Goal: Information Seeking & Learning: Understand process/instructions

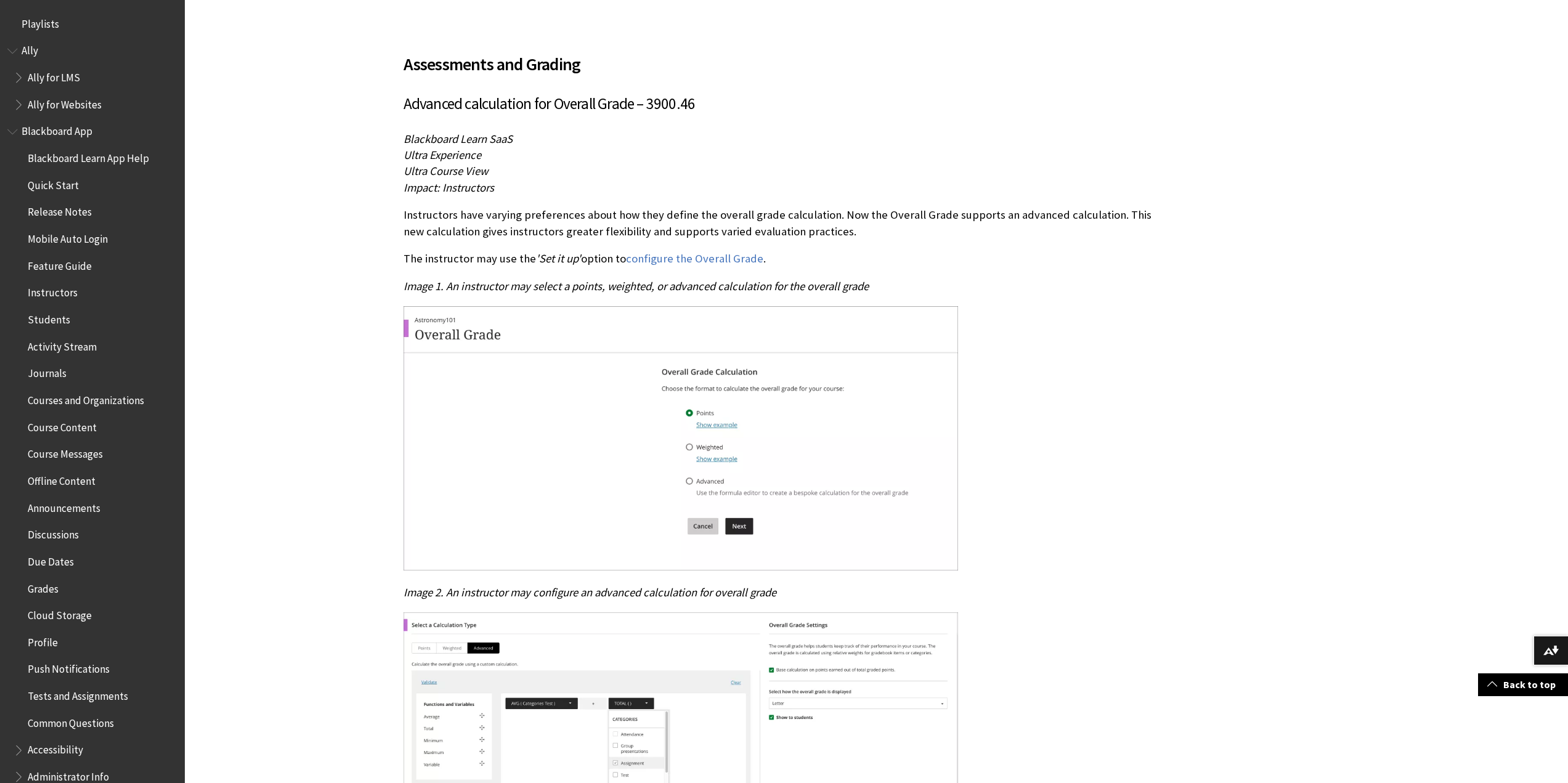
scroll to position [61, 0]
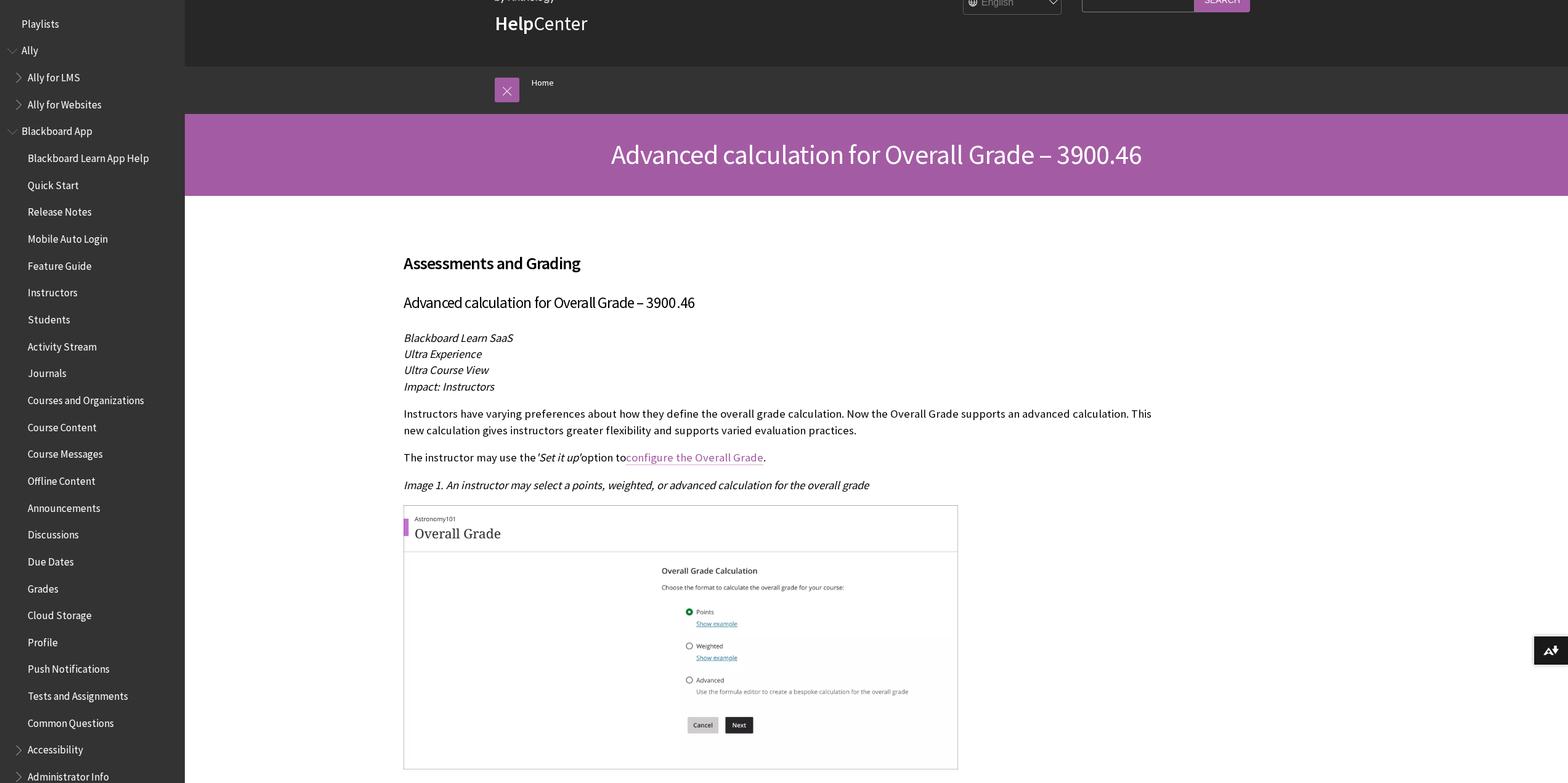
click at [680, 458] on link "configure the Overall Grade" at bounding box center [694, 457] width 137 height 15
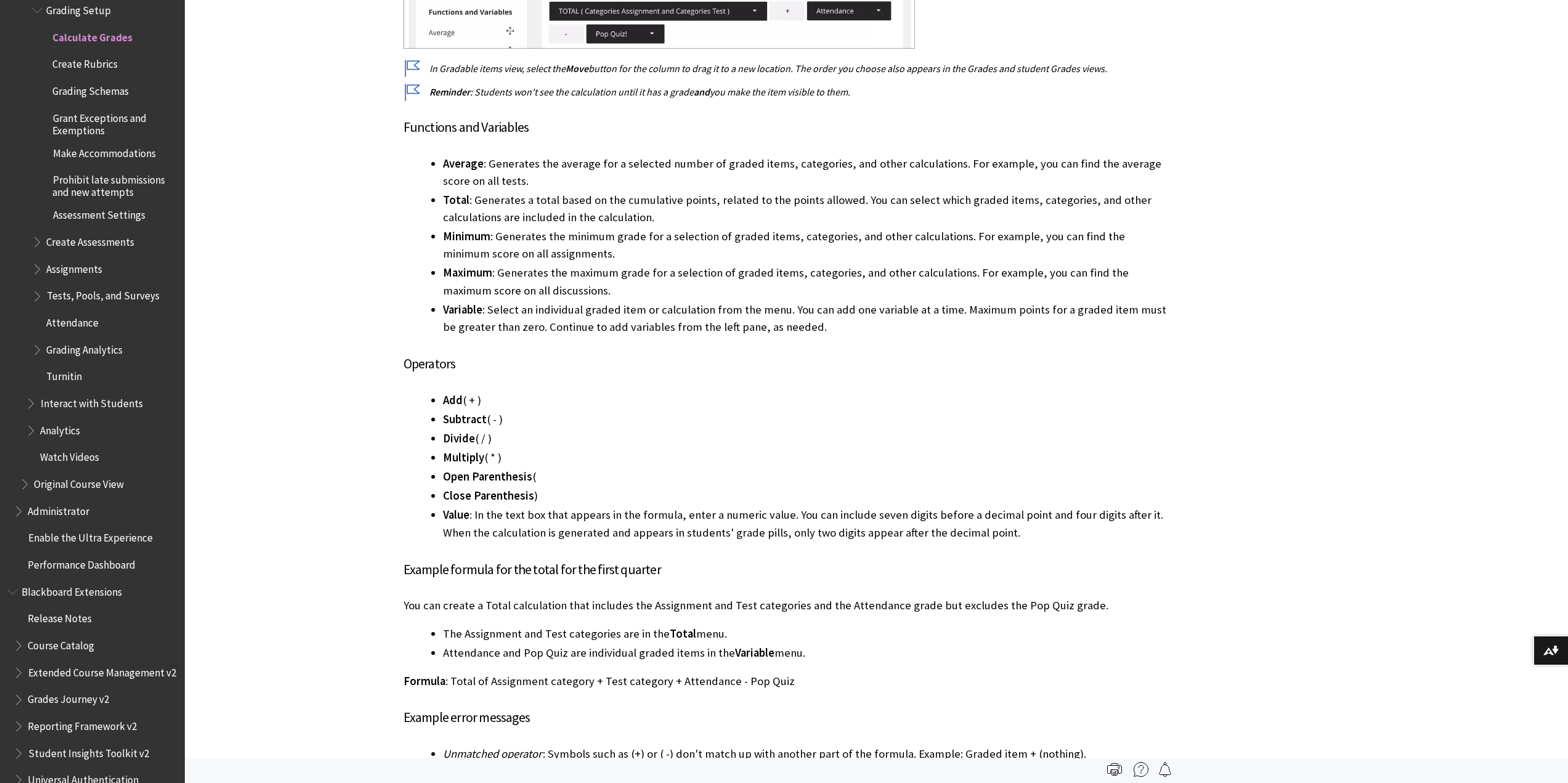
scroll to position [4806, 0]
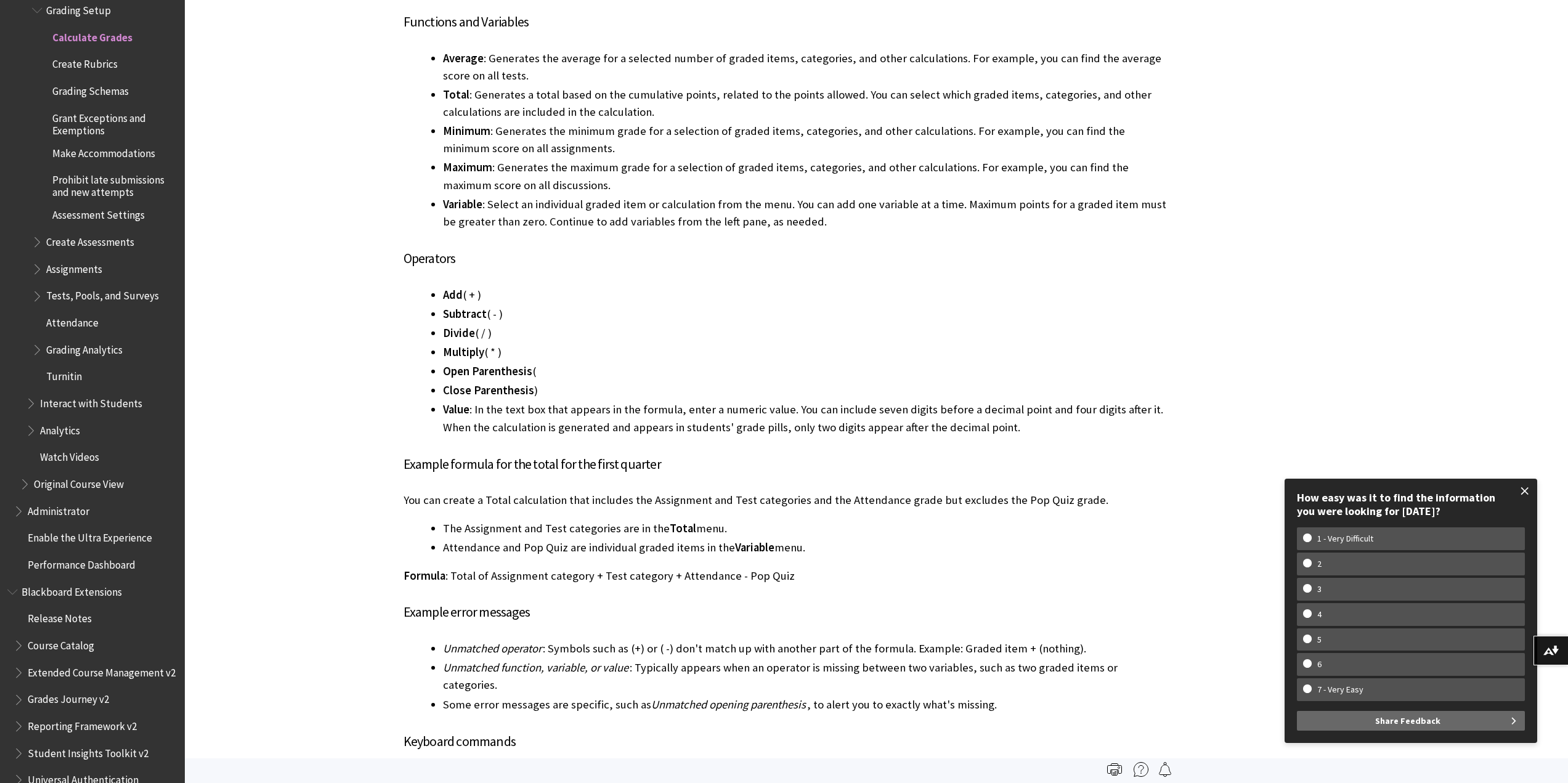
click at [1526, 496] on span at bounding box center [1524, 491] width 26 height 26
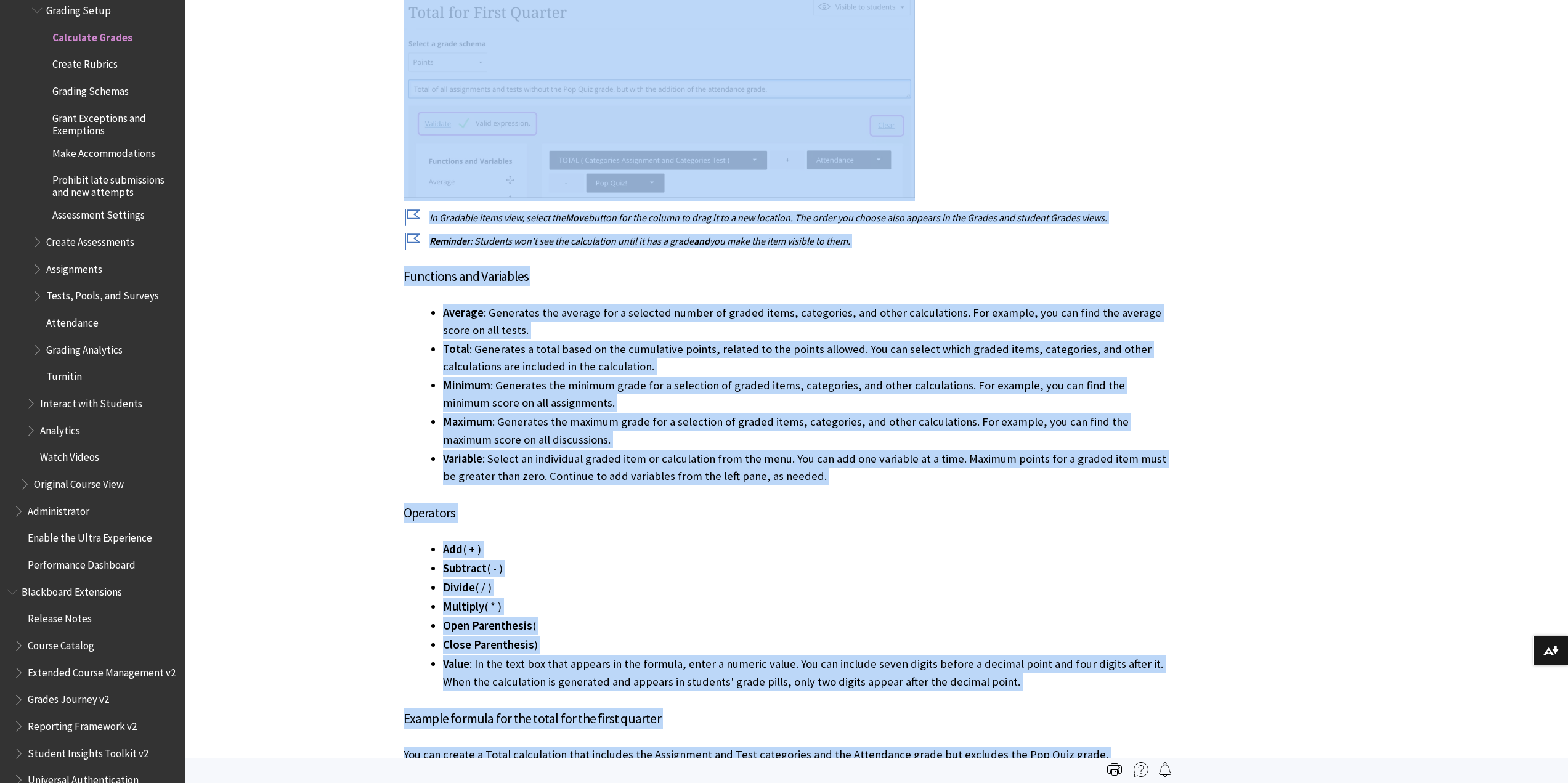
scroll to position [4233, 0]
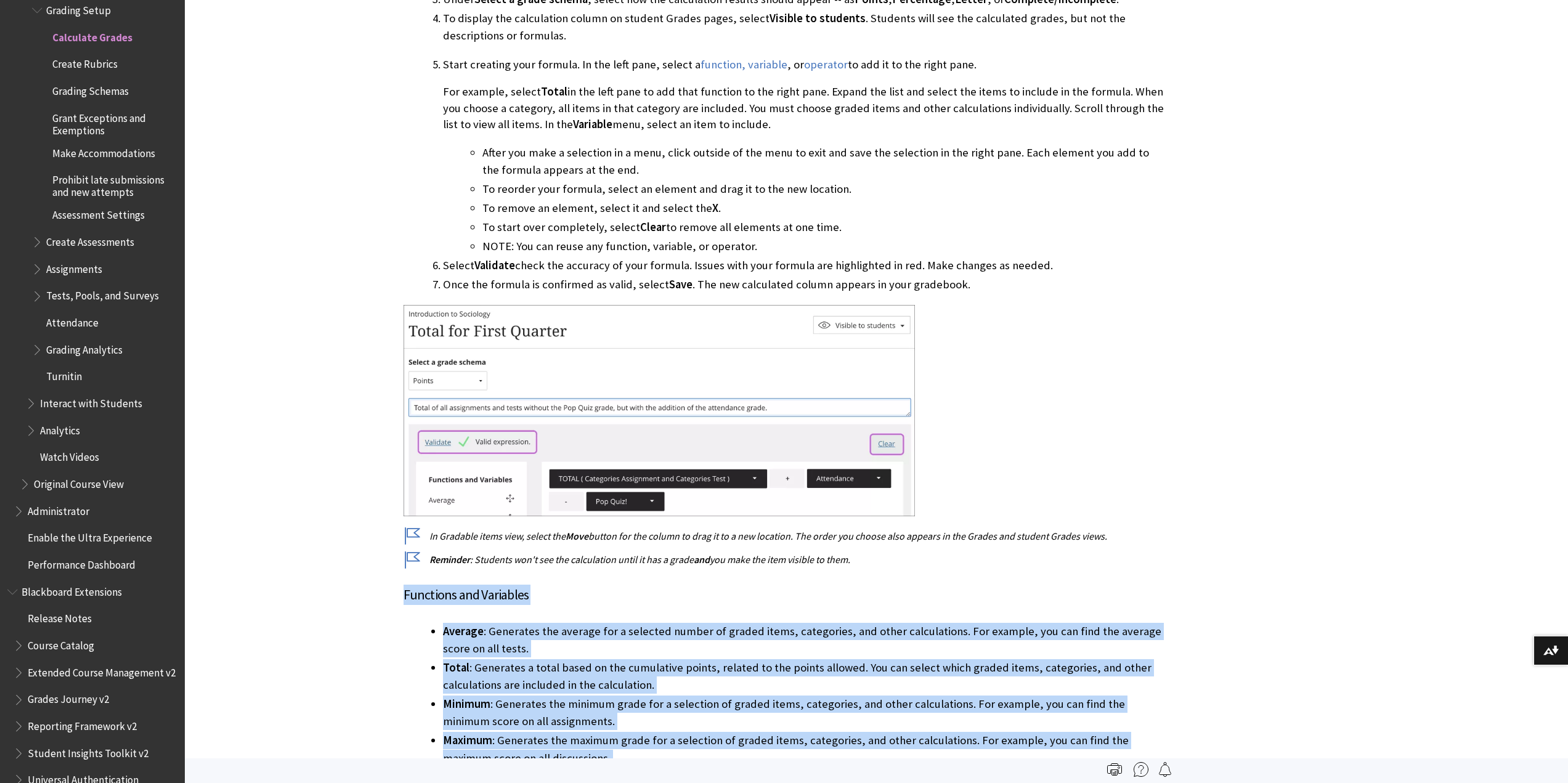
drag, startPoint x: 548, startPoint y: 596, endPoint x: 402, endPoint y: 555, distance: 151.6
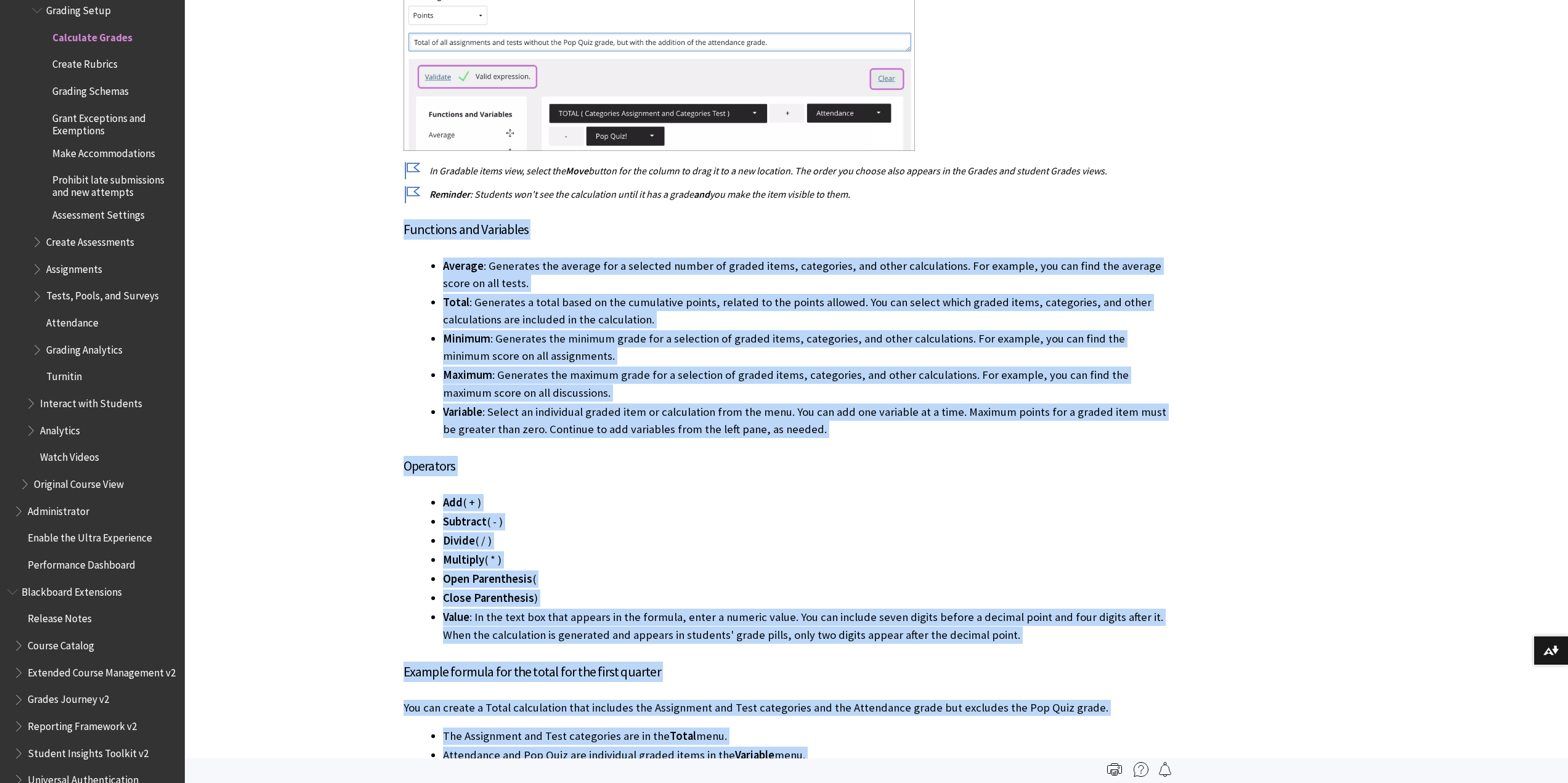
scroll to position [4603, 0]
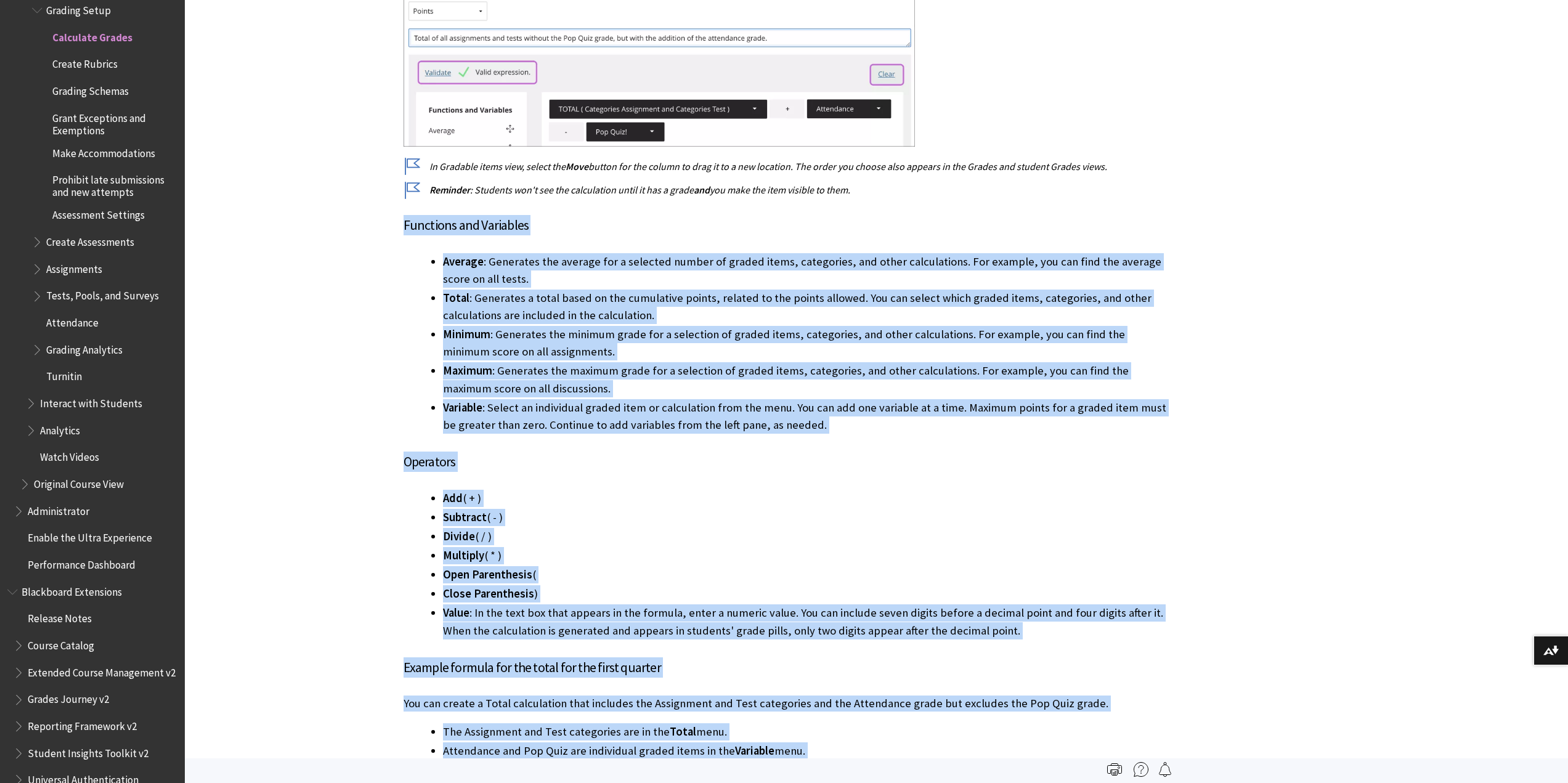
copy div "Functions and Variables Average : Generates the average for a selected number o…"
click at [698, 605] on li "Value : In the text box that appears in the formula, enter a numeric value. You…" at bounding box center [805, 622] width 724 height 35
click at [683, 586] on li "Close Parenthesis )" at bounding box center [805, 594] width 724 height 17
